Goal: Task Accomplishment & Management: Manage account settings

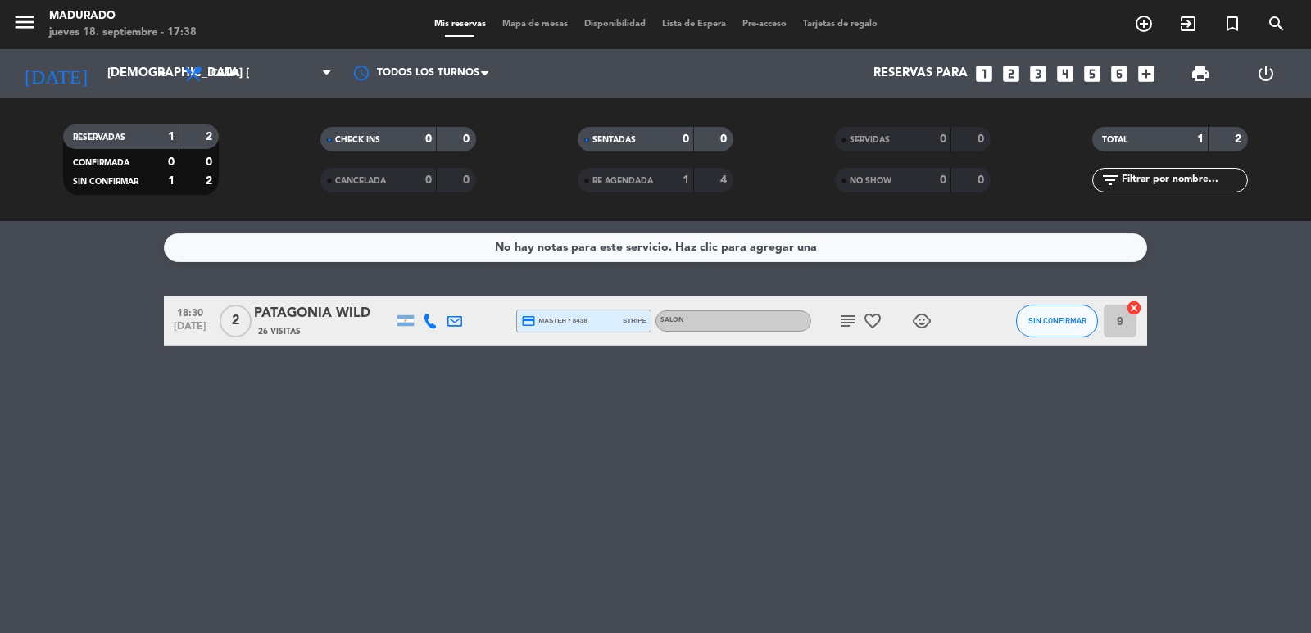
click at [1133, 310] on icon "cancel" at bounding box center [1134, 308] width 16 height 16
click at [848, 327] on icon "subject" at bounding box center [848, 321] width 20 height 20
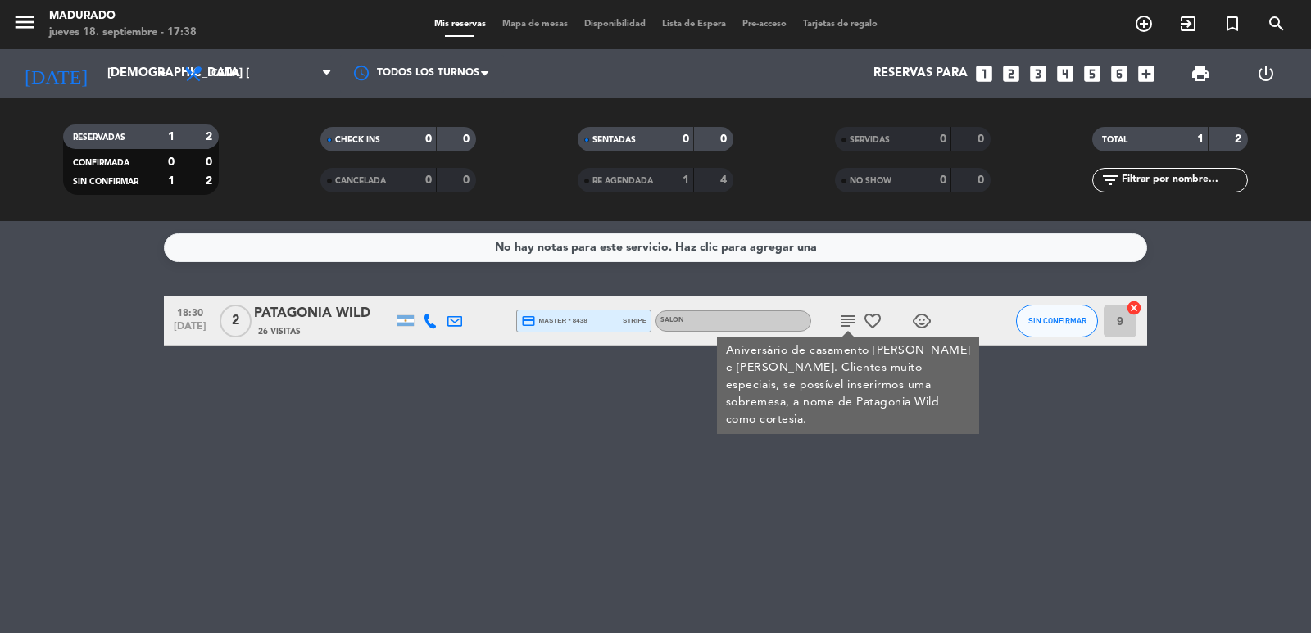
click at [878, 325] on icon "favorite_border" at bounding box center [873, 321] width 20 height 20
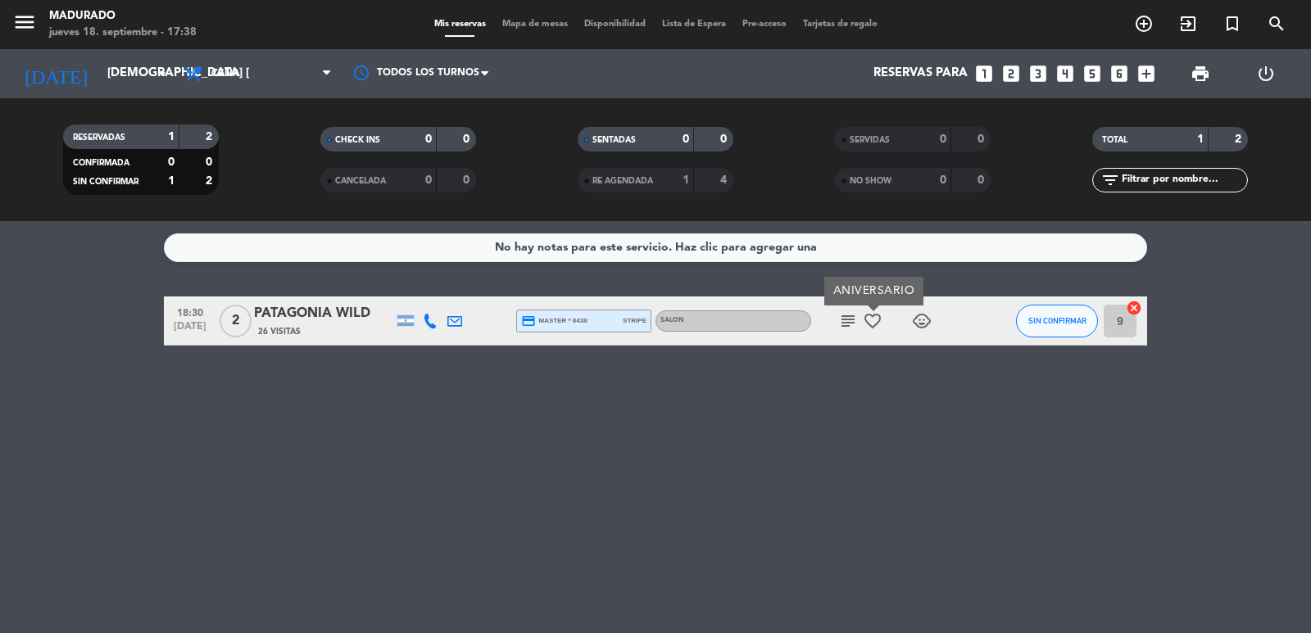
click at [1128, 320] on input "9" at bounding box center [1120, 321] width 33 height 33
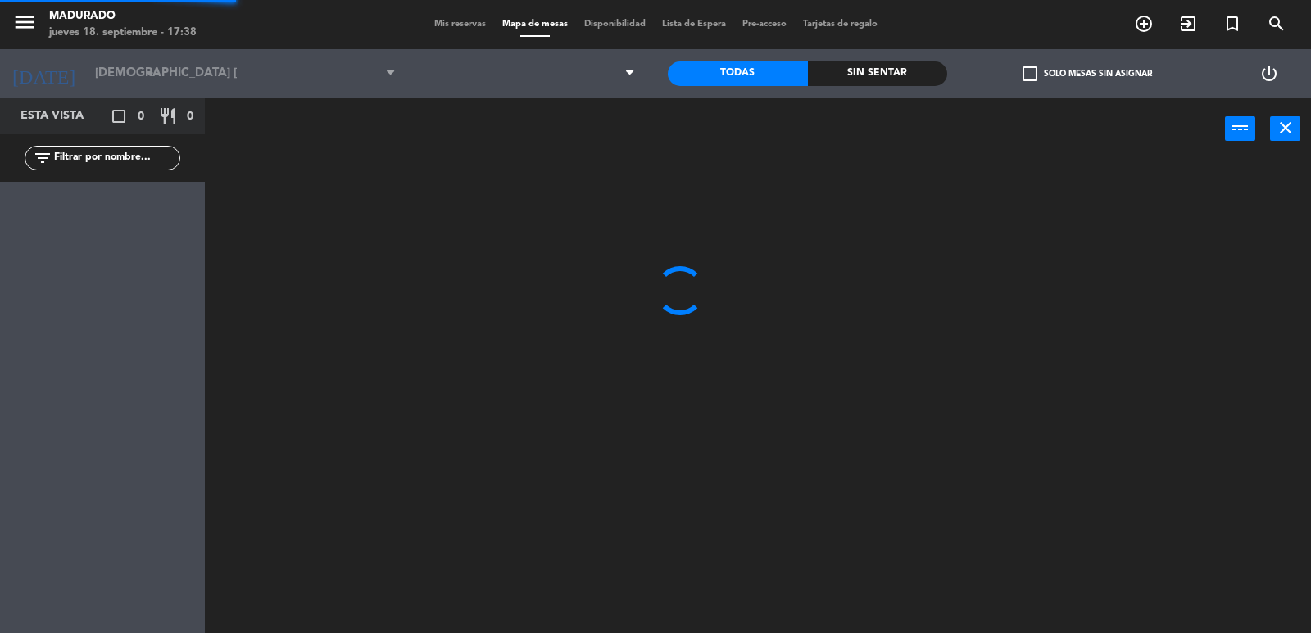
click at [1139, 306] on div at bounding box center [764, 398] width 1093 height 474
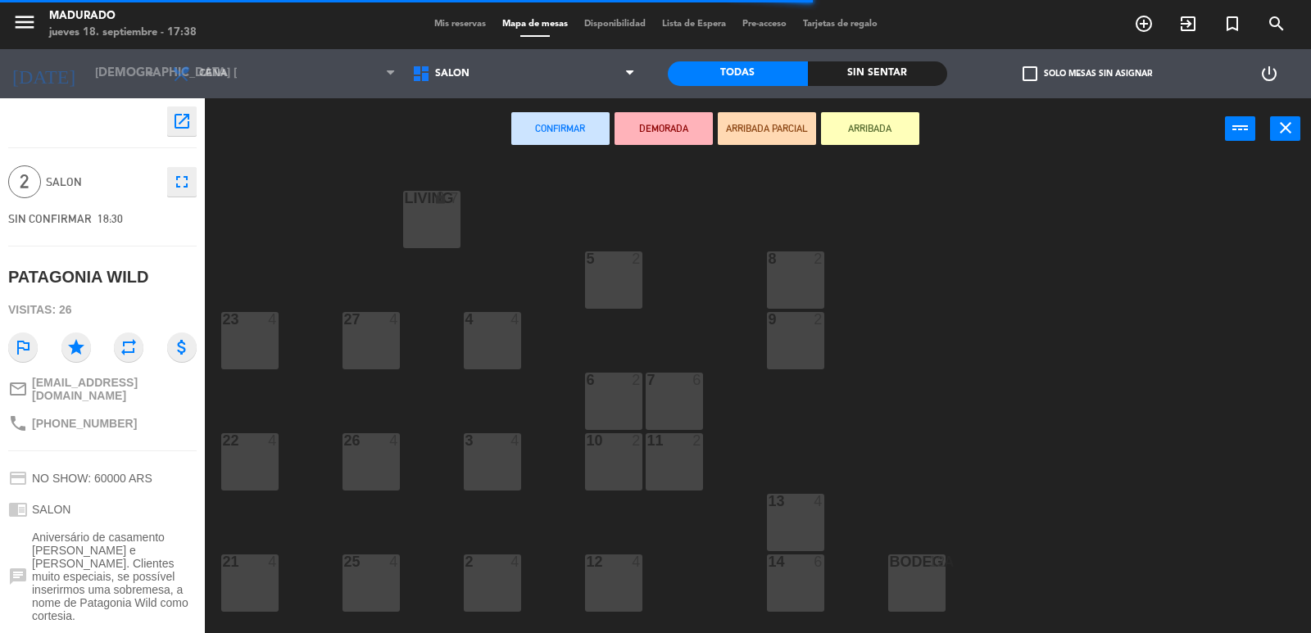
drag, startPoint x: 511, startPoint y: 561, endPoint x: 557, endPoint y: 528, distance: 57.1
click at [515, 564] on div "4" at bounding box center [516, 562] width 10 height 15
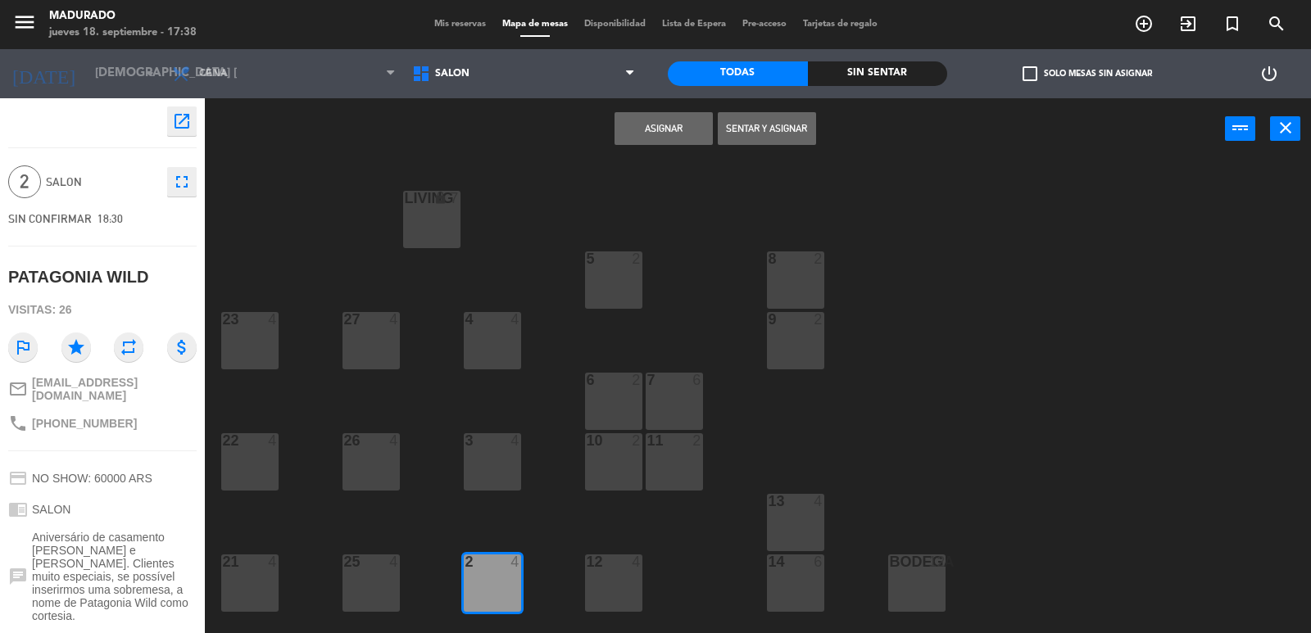
click at [665, 120] on button "Asignar" at bounding box center [664, 128] width 98 height 33
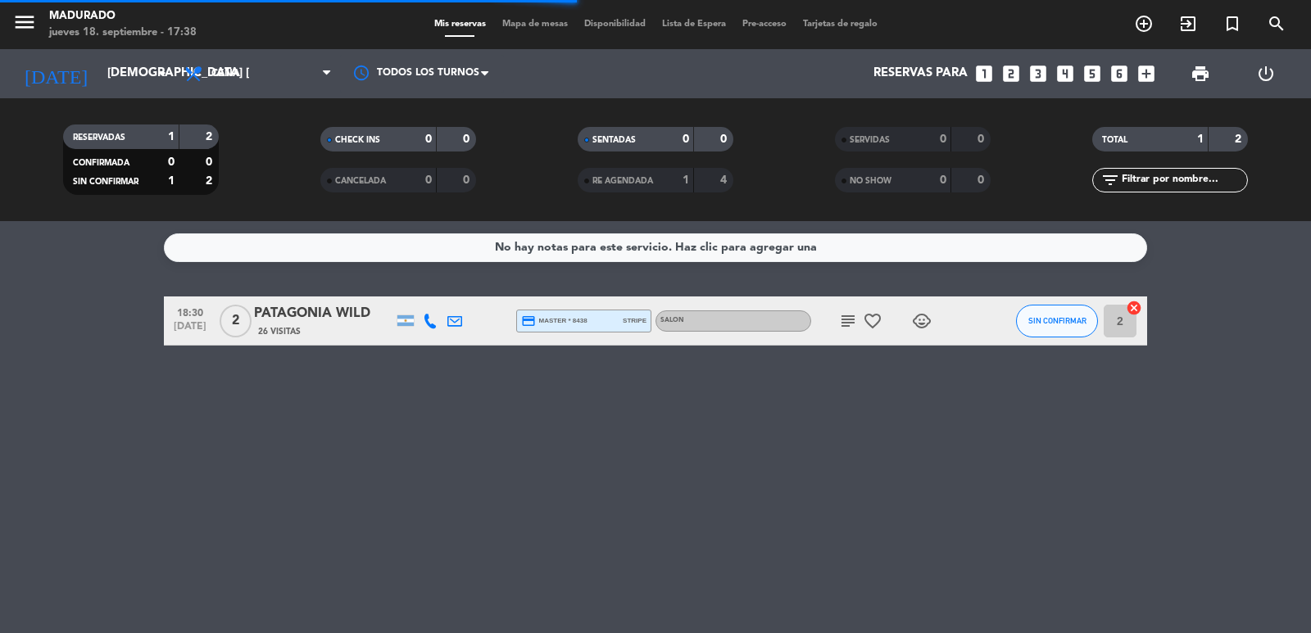
click at [928, 315] on span "child_care" at bounding box center [922, 321] width 25 height 20
click at [925, 315] on icon "child_care" at bounding box center [922, 321] width 20 height 20
drag, startPoint x: 792, startPoint y: 619, endPoint x: 351, endPoint y: 365, distance: 509.1
click at [778, 613] on div "No hay notas para este servicio. Haz clic para agregar una 18:30 [DATE] 2 PATAG…" at bounding box center [655, 427] width 1311 height 412
click at [842, 311] on icon "subject" at bounding box center [848, 321] width 20 height 20
